Goal: Task Accomplishment & Management: Use online tool/utility

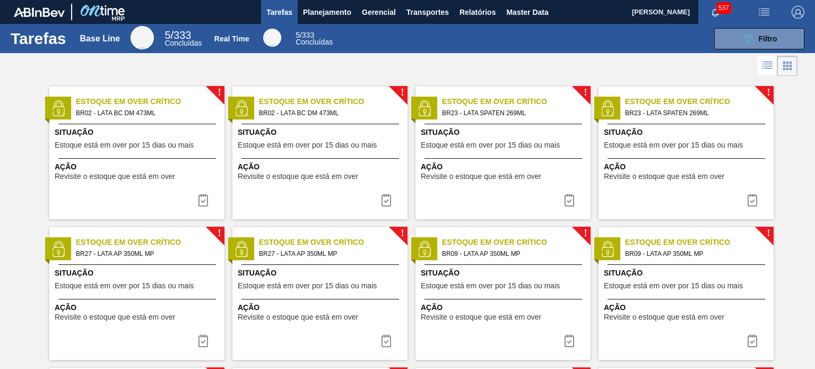
click at [581, 17] on div "Tarefas Planejamento Gerencial Transportes Relatórios Master Data" at bounding box center [407, 12] width 815 height 24
click at [547, 56] on div at bounding box center [407, 65] width 815 height 25
click at [471, 11] on span "Relatórios" at bounding box center [478, 12] width 36 height 13
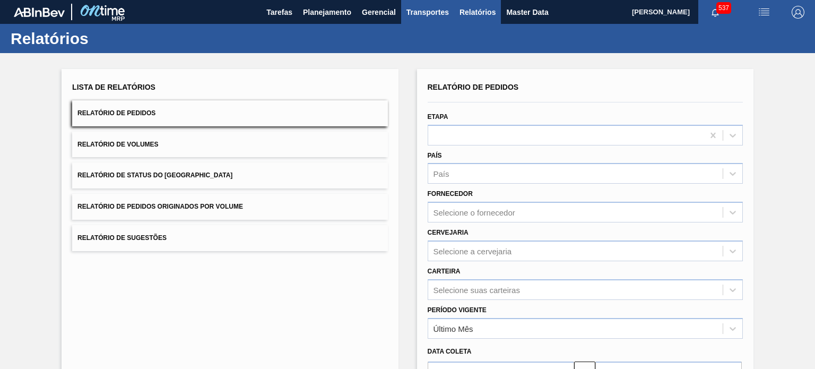
click at [423, 14] on span "Transportes" at bounding box center [428, 12] width 42 height 13
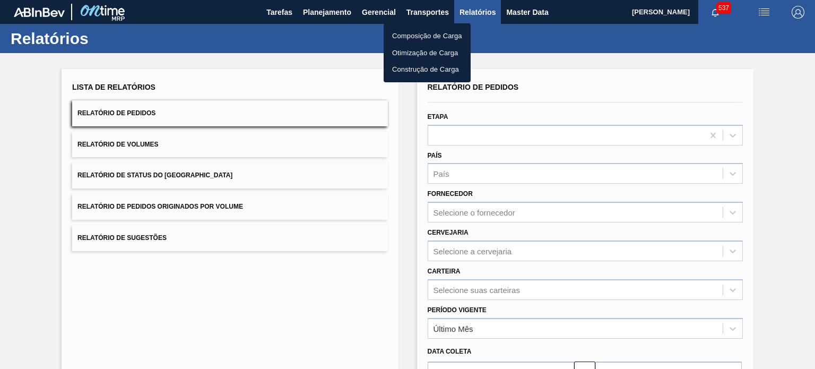
click at [404, 50] on li "Otimização de Carga" at bounding box center [427, 53] width 87 height 17
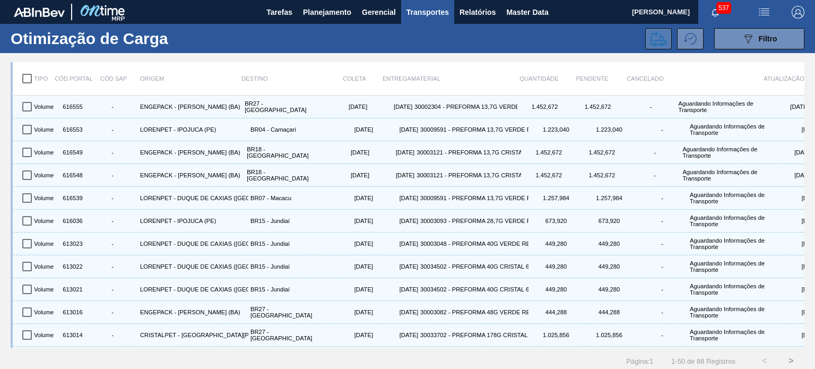
click at [662, 36] on icon at bounding box center [659, 38] width 16 height 15
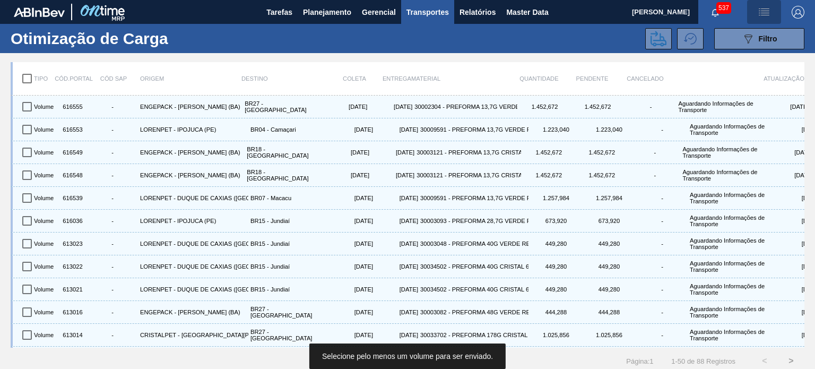
click at [765, 19] on button "button" at bounding box center [764, 12] width 34 height 24
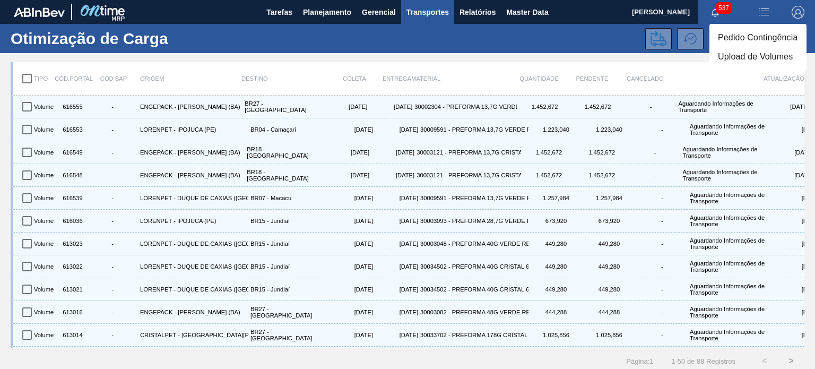
click at [726, 57] on li "Upload de Volumes" at bounding box center [758, 56] width 97 height 19
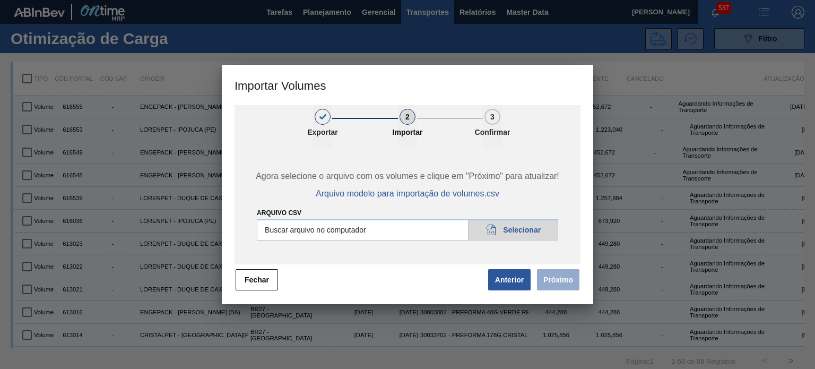
click at [508, 227] on input "Arquivo csv" at bounding box center [408, 229] width 302 height 21
type input "C:\fakepath\Subida Canpack - [DATE].csv"
click at [555, 288] on button "Próximo" at bounding box center [558, 279] width 42 height 21
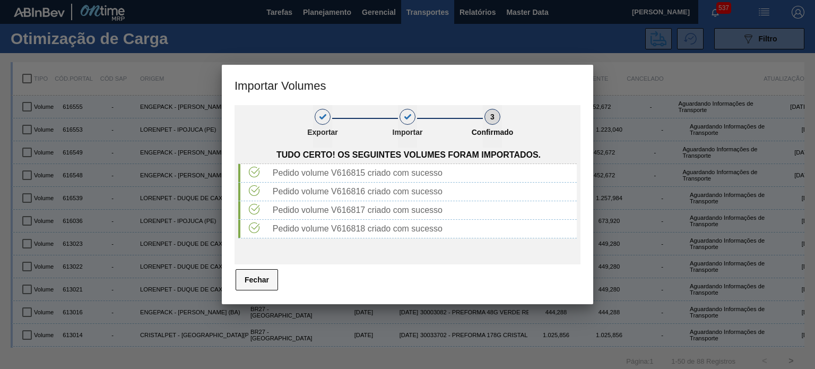
click at [263, 274] on button "Fechar" at bounding box center [257, 279] width 42 height 21
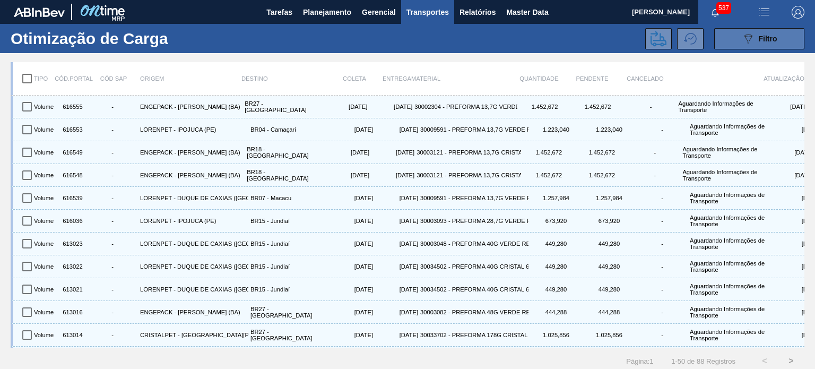
click at [735, 41] on button "089F7B8B-B2A5-4AFE-B5C0-19BA573D28AC Filtro" at bounding box center [760, 38] width 90 height 21
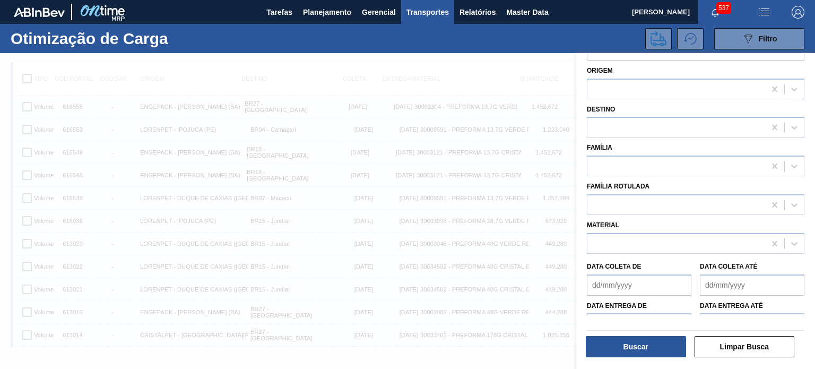
scroll to position [58, 0]
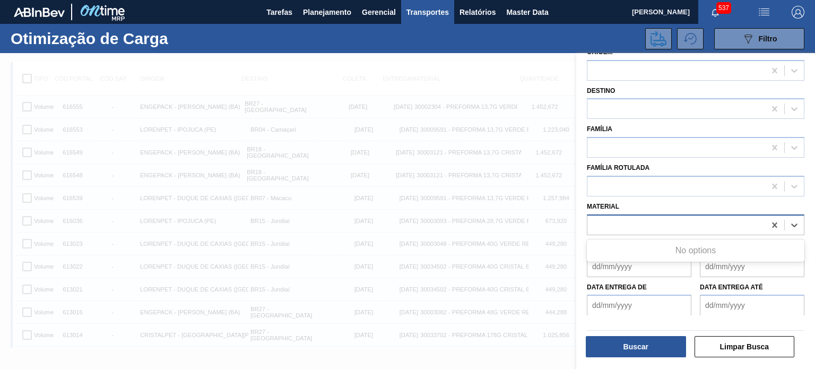
click at [615, 219] on div at bounding box center [677, 224] width 178 height 15
type input "lata"
click at [654, 196] on div "Material" at bounding box center [696, 215] width 226 height 39
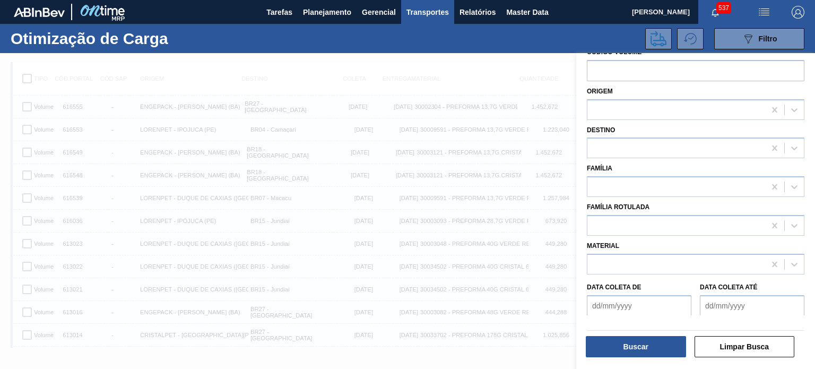
scroll to position [0, 0]
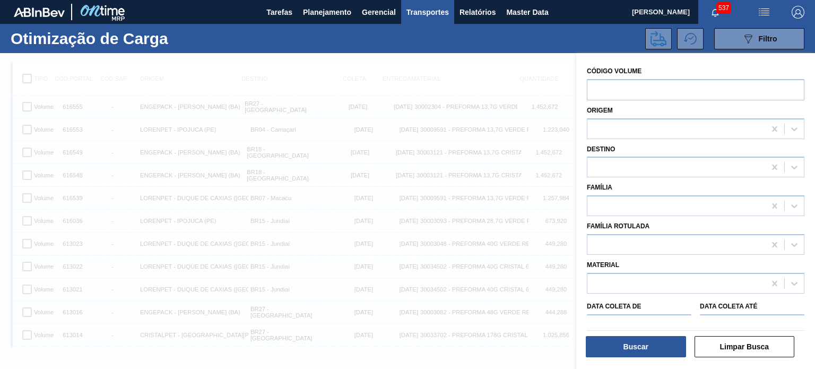
click at [467, 64] on div at bounding box center [407, 237] width 815 height 369
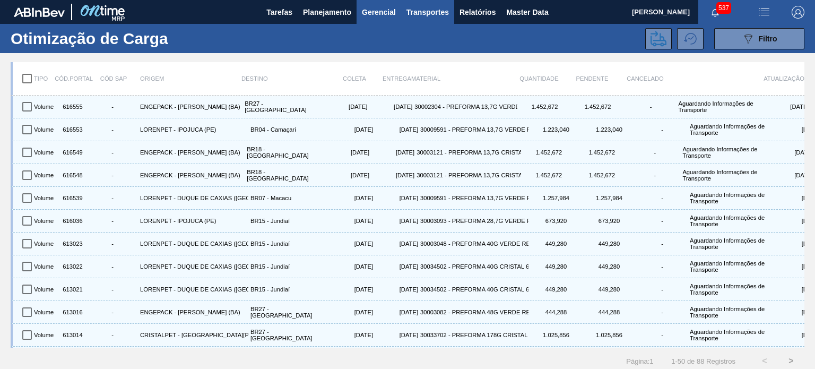
click at [382, 12] on span "Gerencial" at bounding box center [379, 12] width 34 height 13
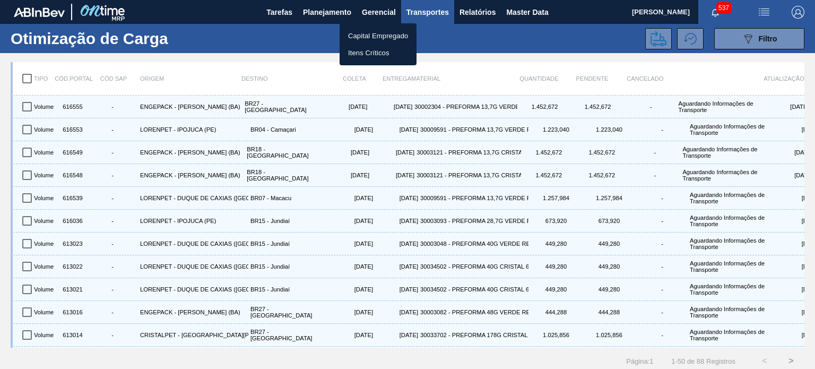
click at [419, 11] on div at bounding box center [407, 184] width 815 height 369
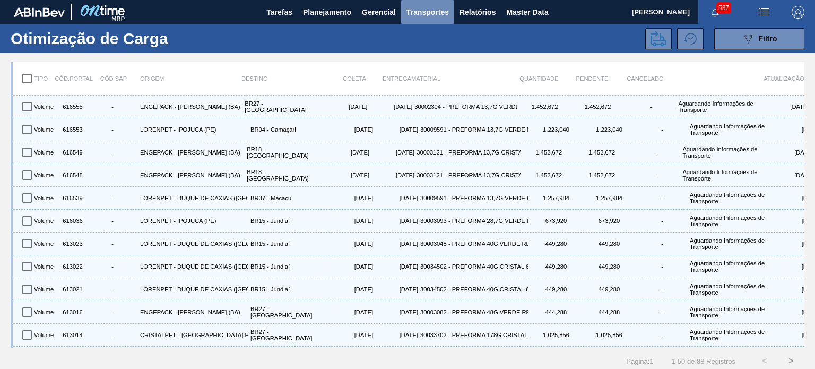
click at [426, 11] on span "Transportes" at bounding box center [428, 12] width 42 height 13
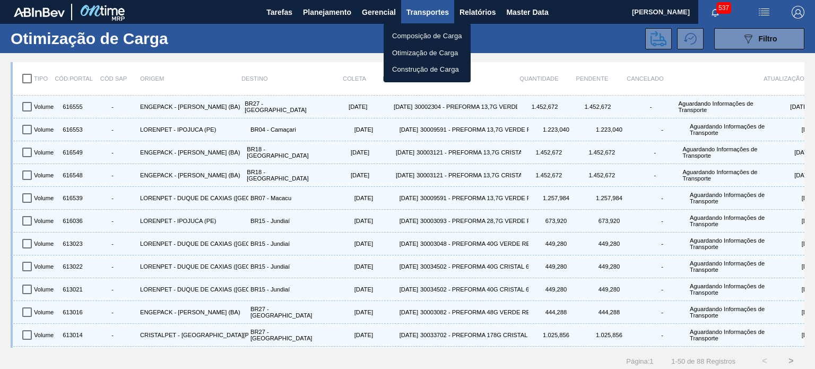
click at [419, 38] on li "Composição de Carga" at bounding box center [427, 36] width 87 height 17
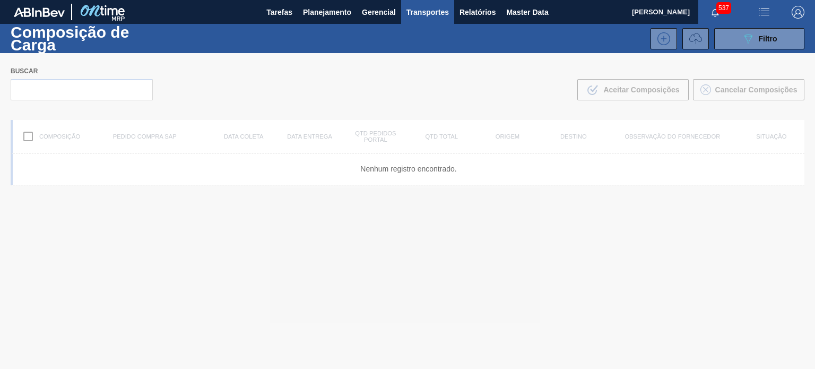
click at [433, 9] on span "Transportes" at bounding box center [428, 12] width 42 height 13
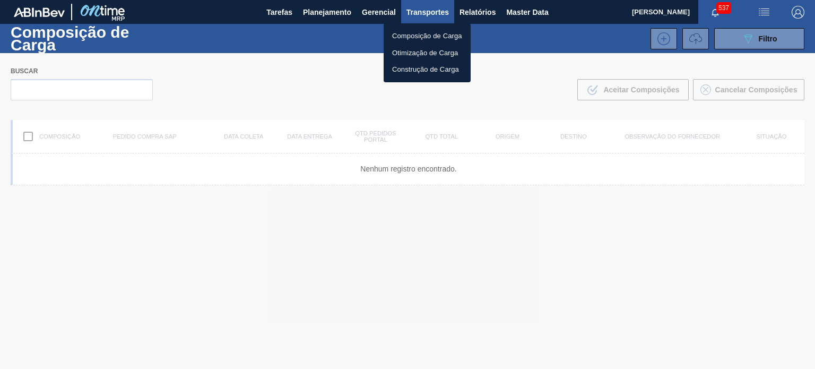
click at [421, 52] on li "Otimização de Carga" at bounding box center [427, 53] width 87 height 17
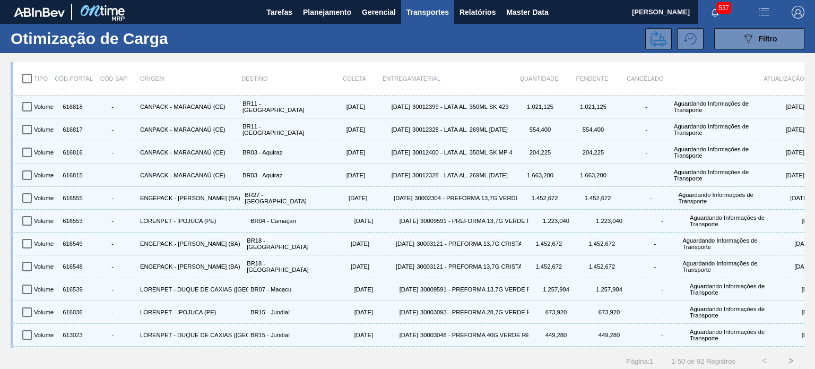
click at [23, 71] on input "checkbox" at bounding box center [27, 78] width 22 height 22
checkbox input "true"
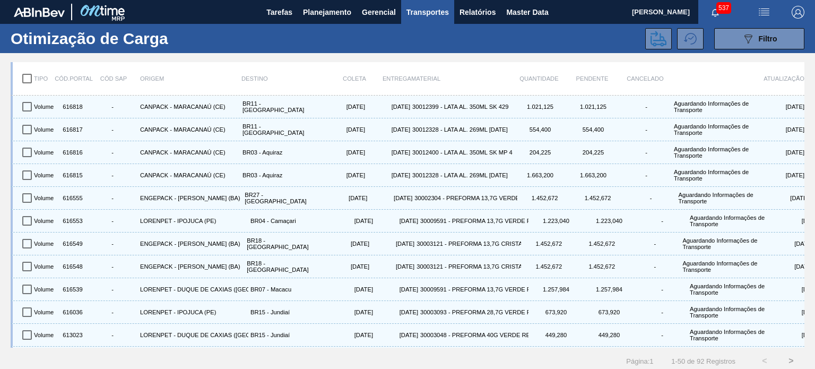
checkbox input "true"
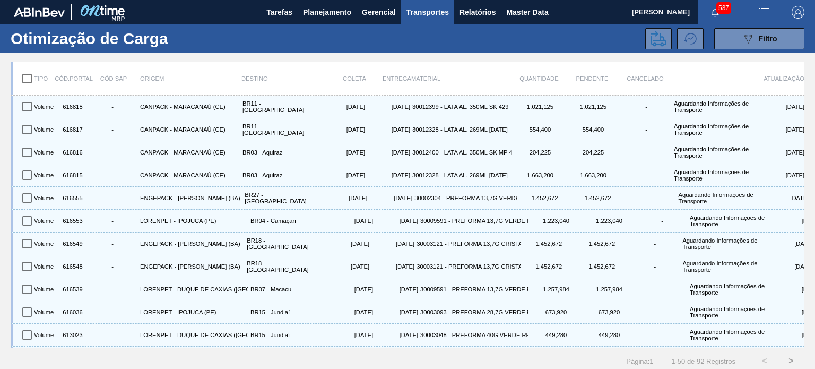
checkbox input "true"
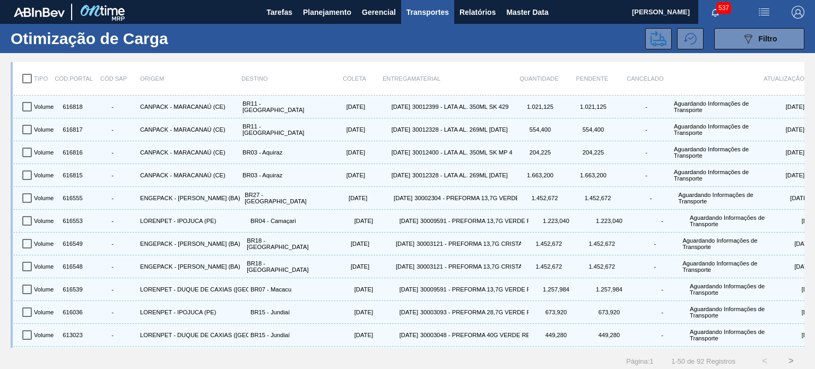
checkbox input "true"
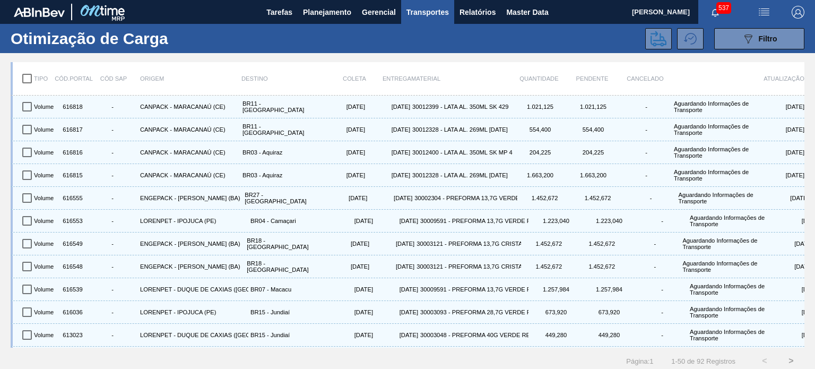
checkbox input "true"
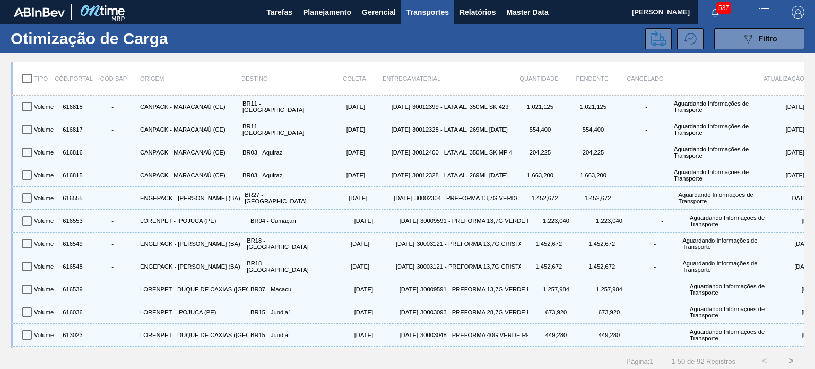
checkbox input "true"
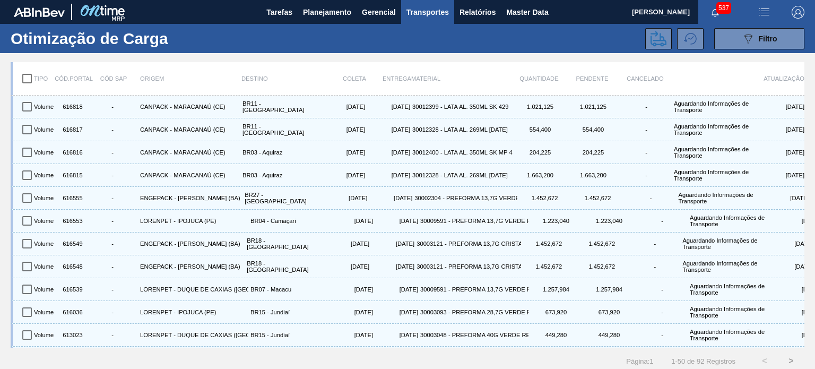
checkbox input "true"
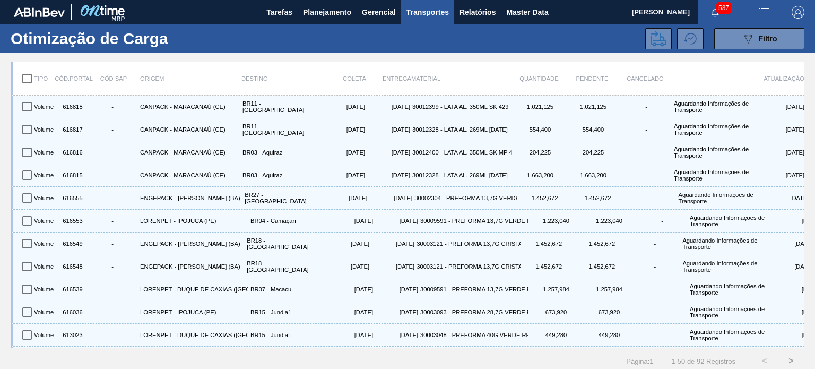
checkbox input "true"
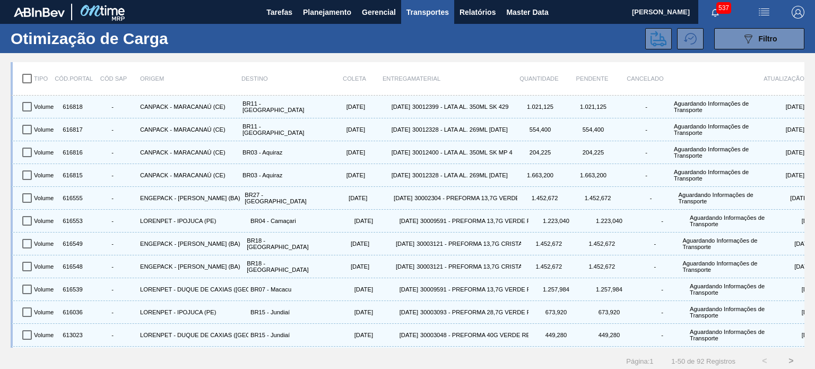
checkbox input "true"
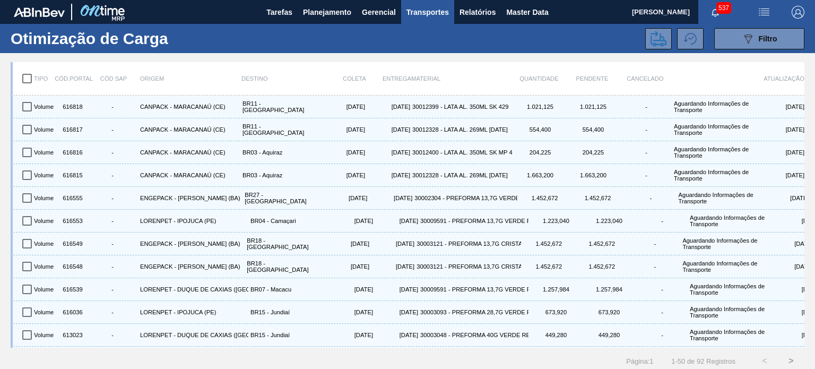
checkbox input "true"
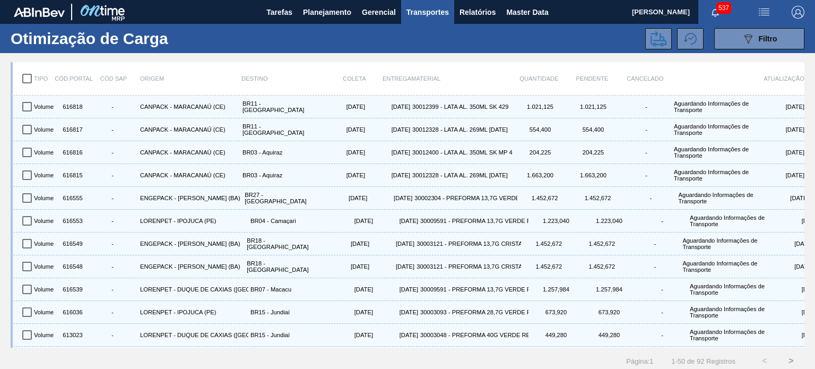
checkbox input "true"
click at [26, 79] on input "checkbox" at bounding box center [27, 78] width 22 height 22
checkbox input "false"
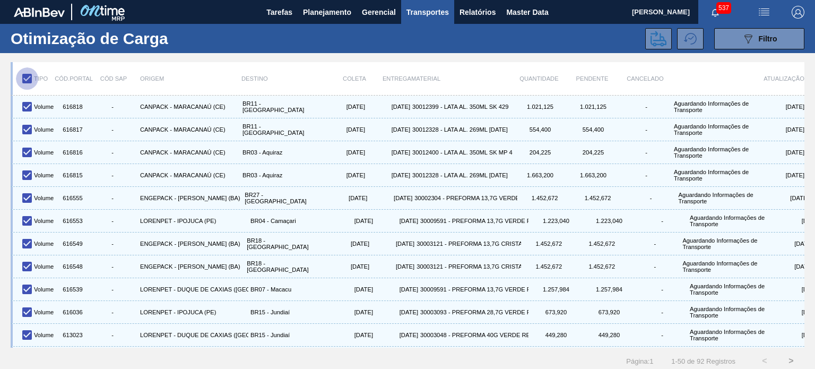
checkbox input "false"
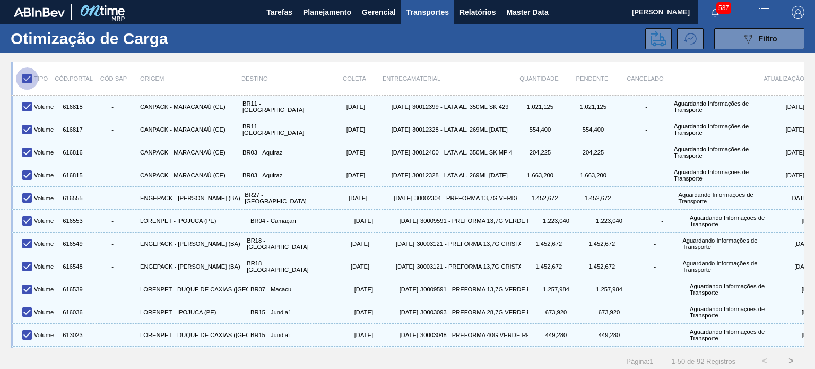
checkbox input "false"
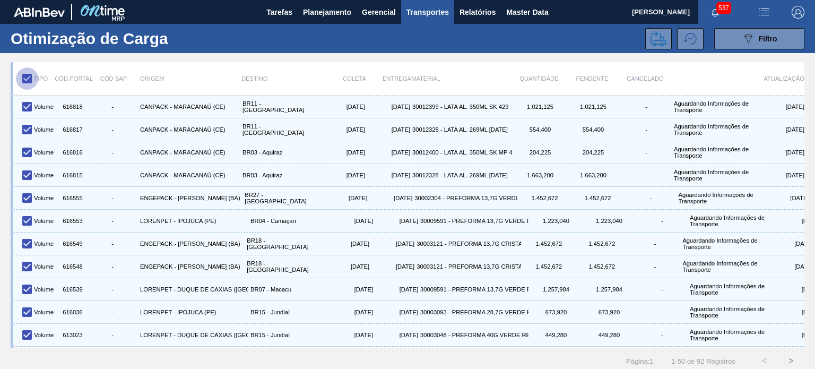
checkbox input "false"
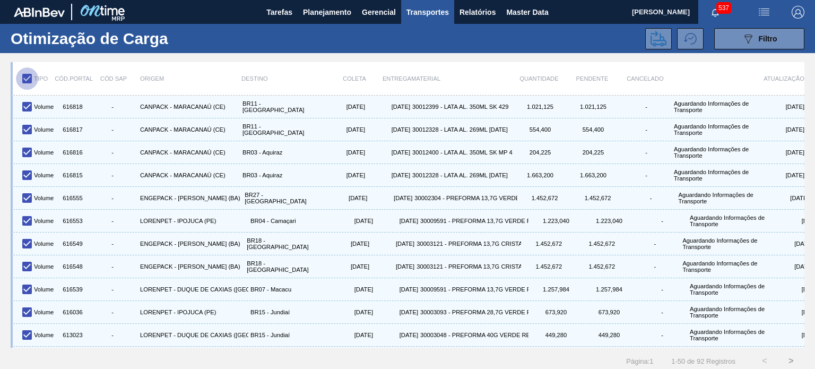
checkbox input "false"
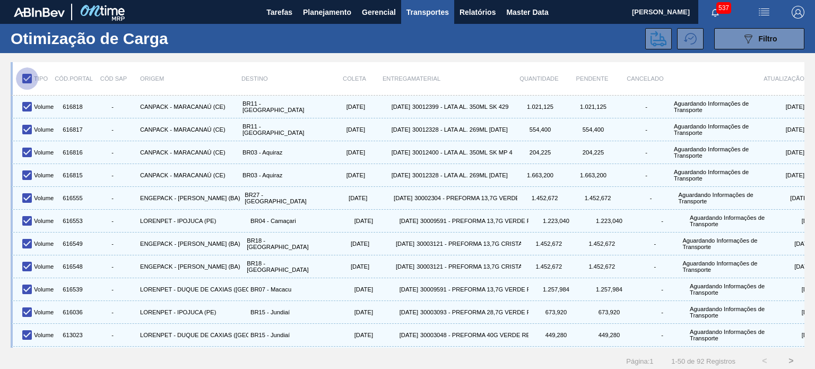
checkbox input "false"
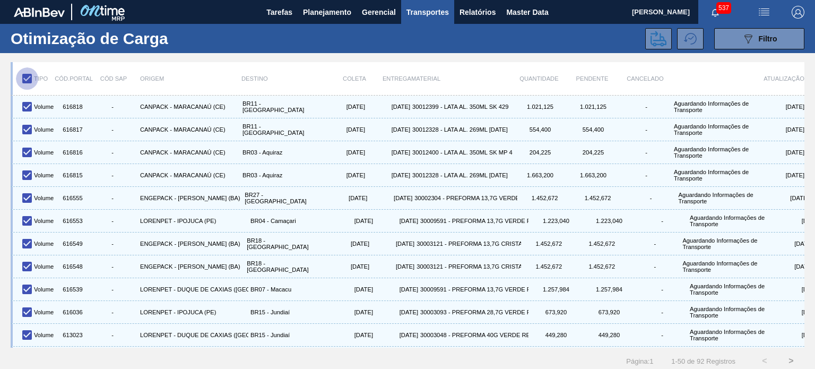
checkbox input "false"
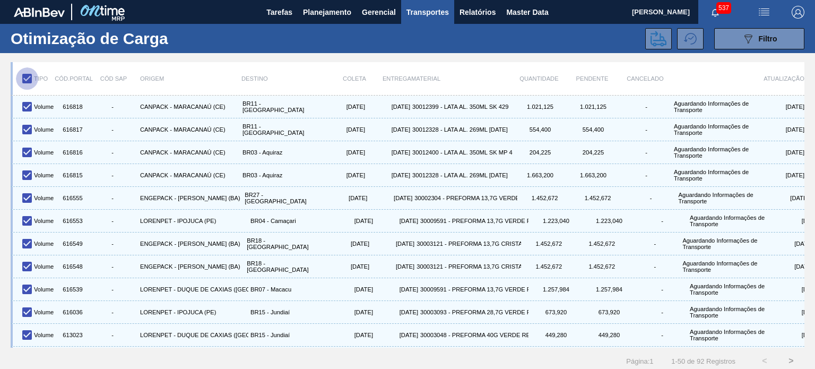
checkbox input "false"
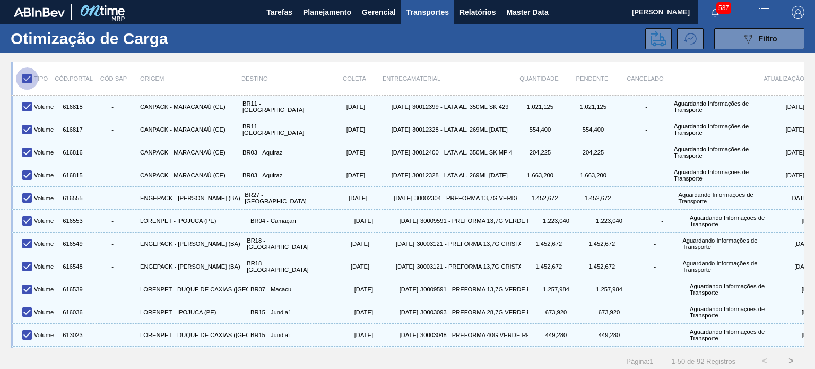
checkbox input "false"
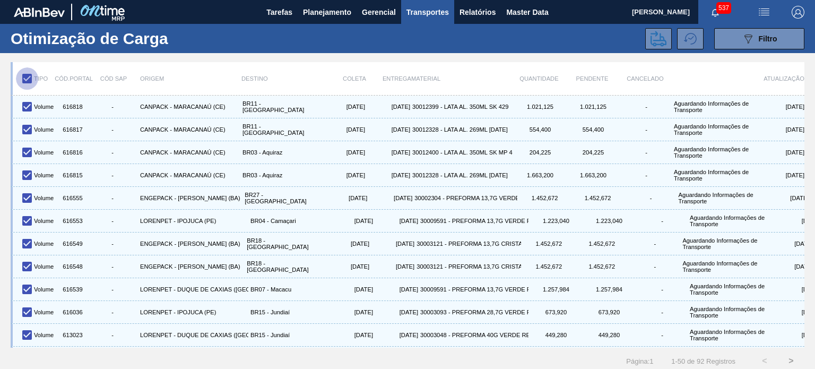
checkbox input "false"
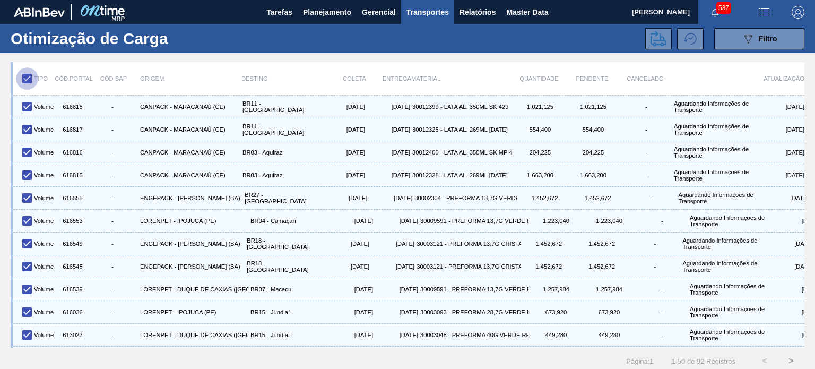
checkbox input "false"
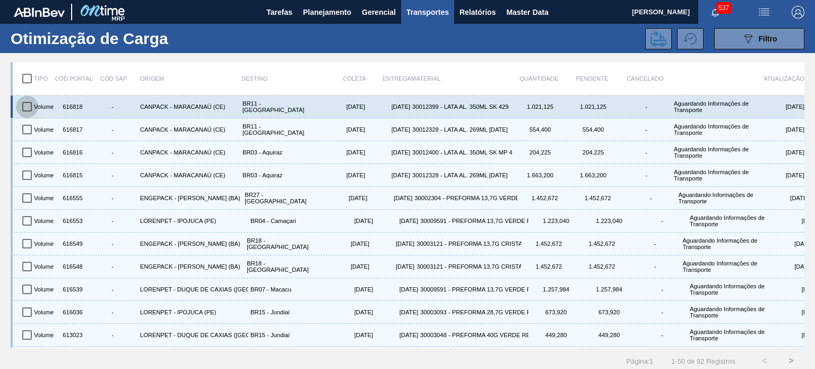
click at [26, 108] on input "checkbox" at bounding box center [27, 107] width 22 height 22
checkbox input "true"
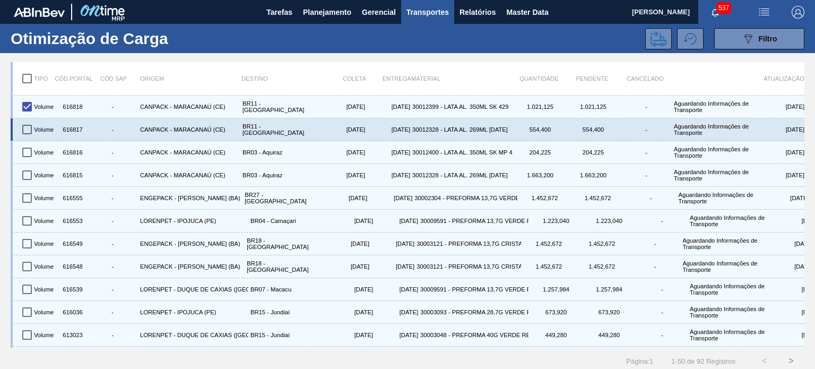
click at [20, 128] on input "checkbox" at bounding box center [27, 129] width 22 height 22
checkbox input "true"
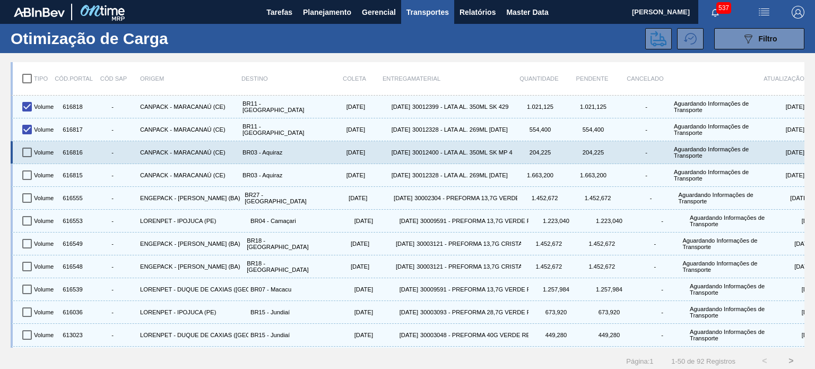
click at [21, 159] on input "checkbox" at bounding box center [27, 152] width 22 height 22
checkbox input "true"
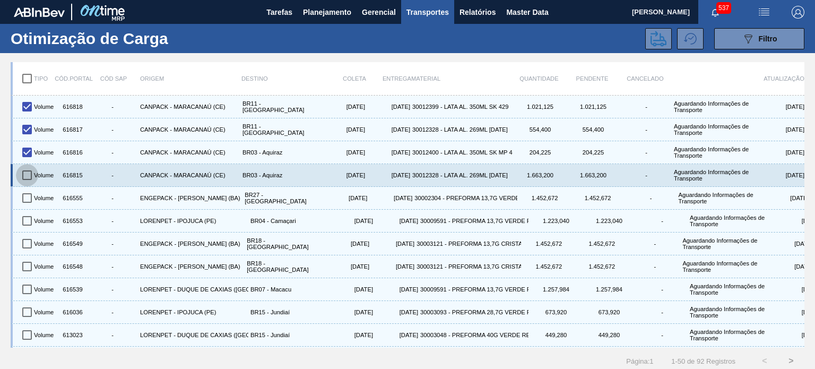
click at [25, 171] on input "checkbox" at bounding box center [27, 175] width 22 height 22
checkbox input "true"
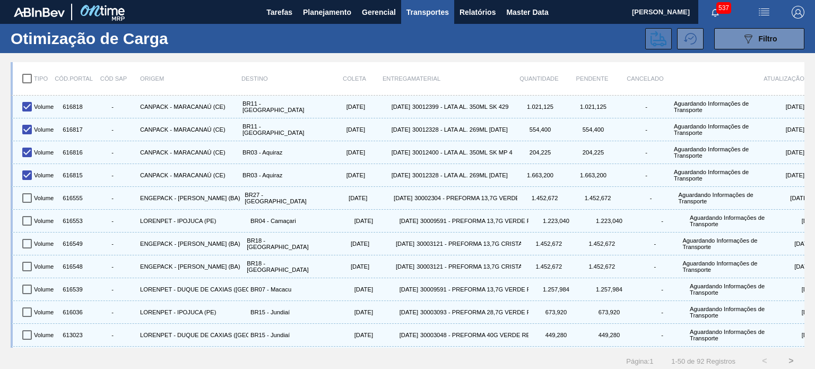
click at [665, 42] on button at bounding box center [659, 38] width 27 height 21
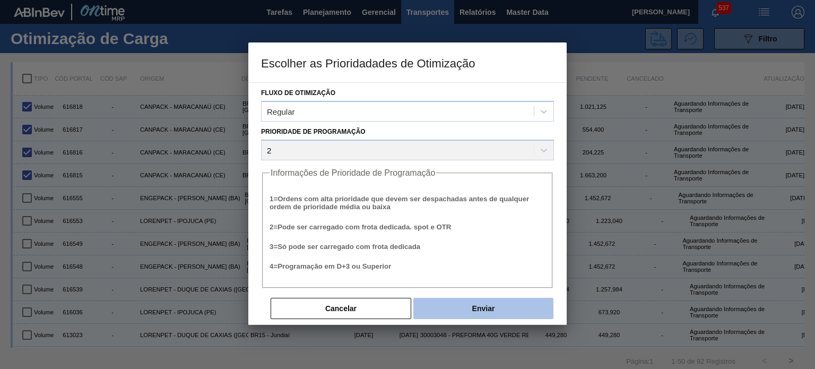
click at [488, 317] on button "Enviar" at bounding box center [484, 308] width 140 height 21
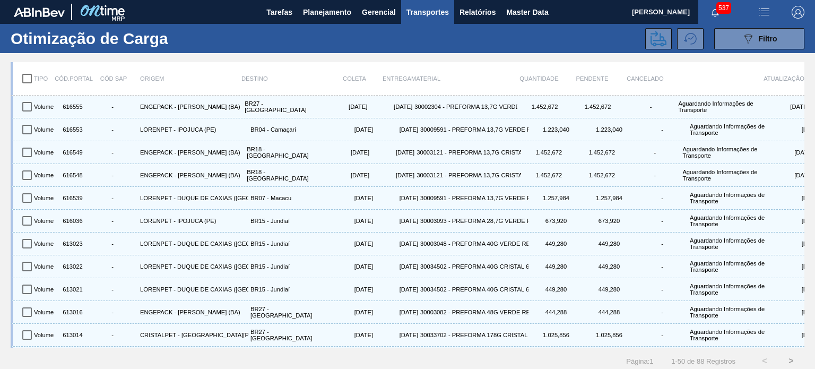
click at [719, 10] on span "537" at bounding box center [724, 8] width 15 height 12
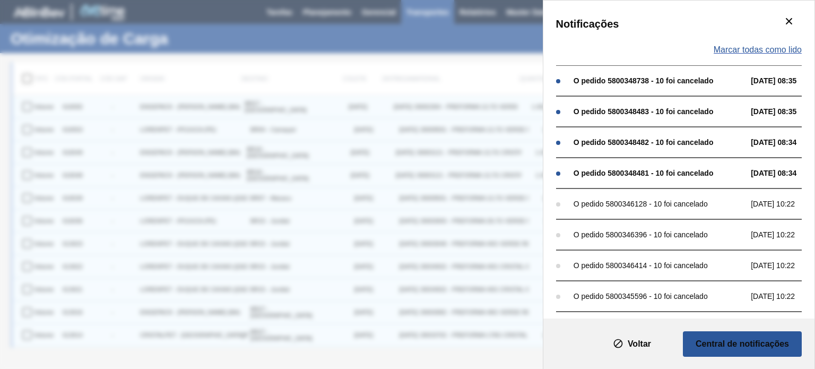
click at [768, 50] on span "Marcar todas como lido" at bounding box center [758, 50] width 88 height 10
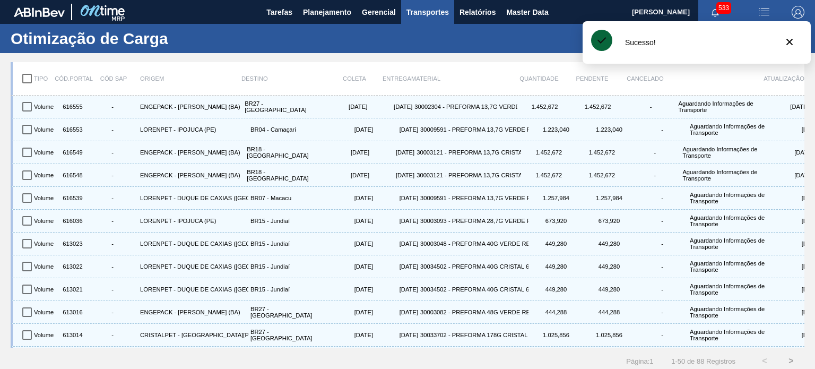
click at [529, 37] on div "089F7B8B-B2A5-4AFE-B5C0-19BA573D28AC Filtro" at bounding box center [502, 38] width 616 height 21
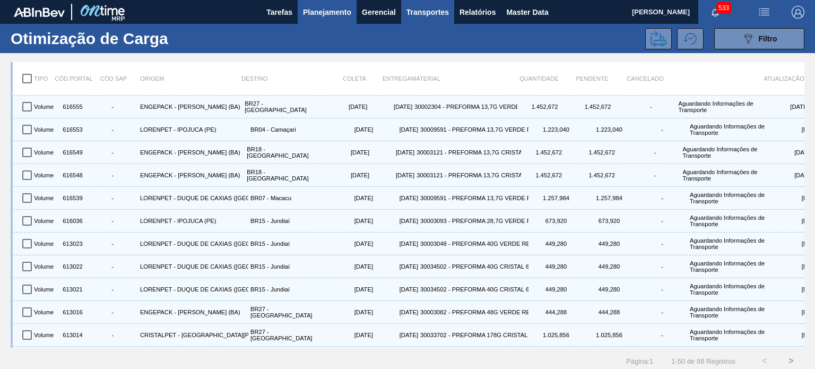
click at [329, 14] on span "Planejamento" at bounding box center [327, 12] width 48 height 13
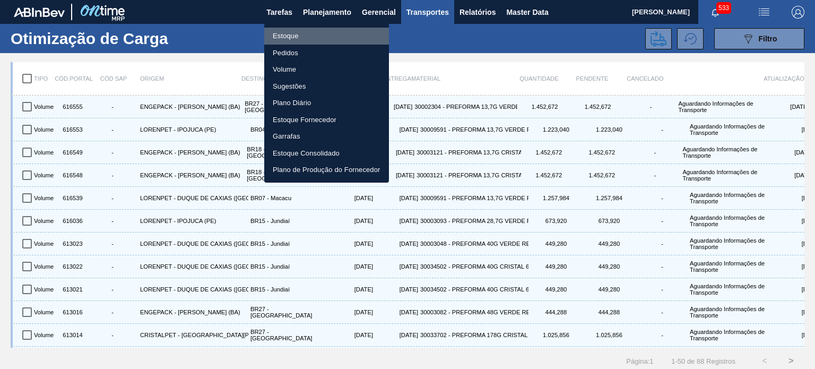
click at [286, 33] on li "Estoque" at bounding box center [326, 36] width 125 height 17
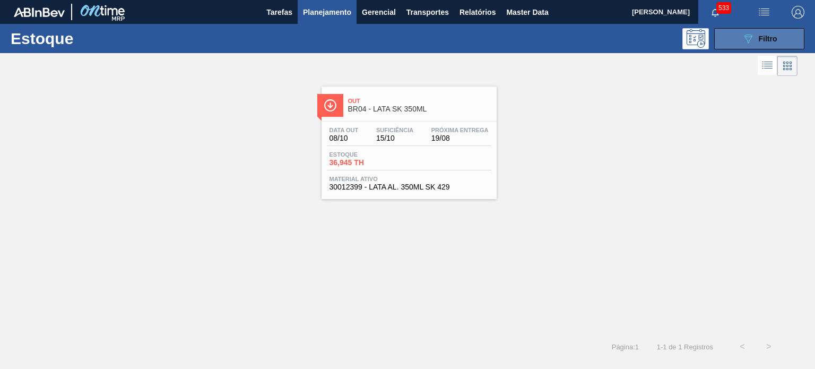
click at [762, 35] on span "Filtro" at bounding box center [768, 39] width 19 height 8
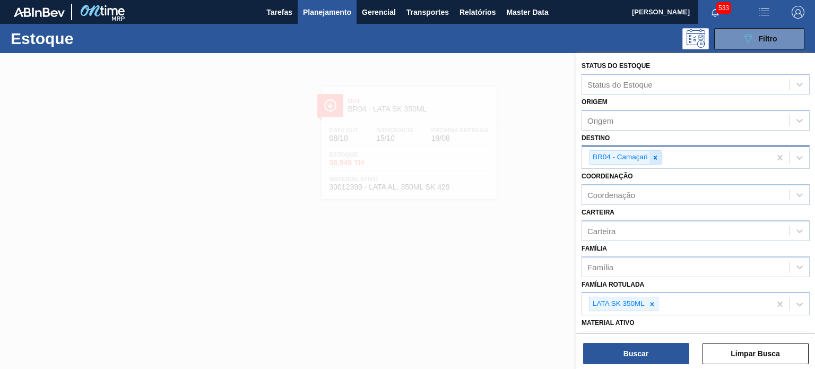
click at [657, 157] on icon at bounding box center [655, 157] width 7 height 7
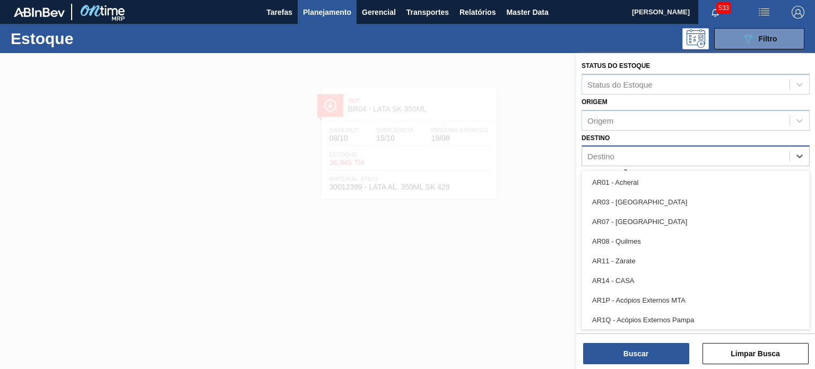
click at [657, 157] on div "Destino" at bounding box center [686, 156] width 208 height 15
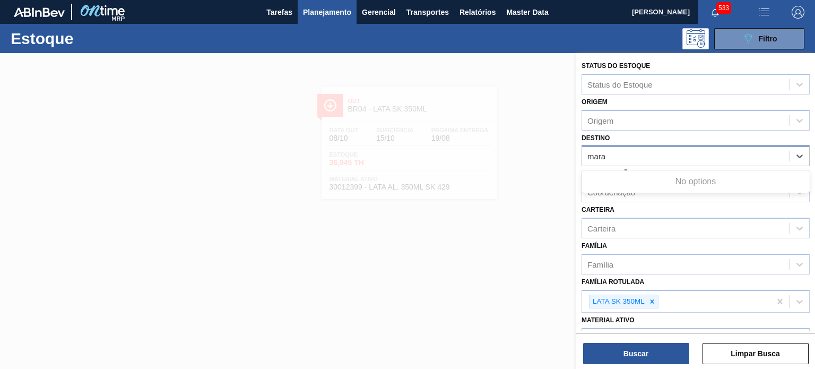
type input "mara"
click at [501, 91] on div at bounding box center [407, 237] width 815 height 369
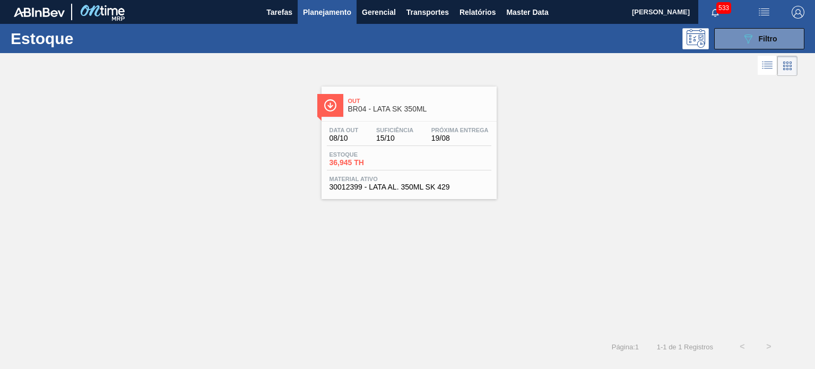
click at [333, 16] on span "Planejamento" at bounding box center [327, 12] width 48 height 13
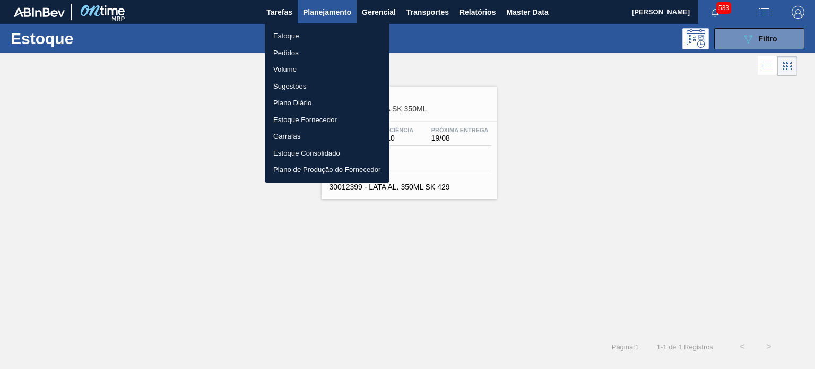
click at [289, 50] on li "Pedidos" at bounding box center [327, 53] width 125 height 17
